Goal: Find specific page/section: Find specific page/section

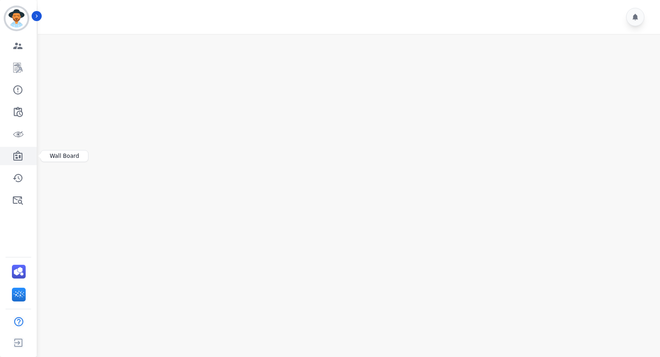
click at [19, 159] on icon "Sidebar" at bounding box center [17, 155] width 11 height 11
